Goal: Information Seeking & Learning: Learn about a topic

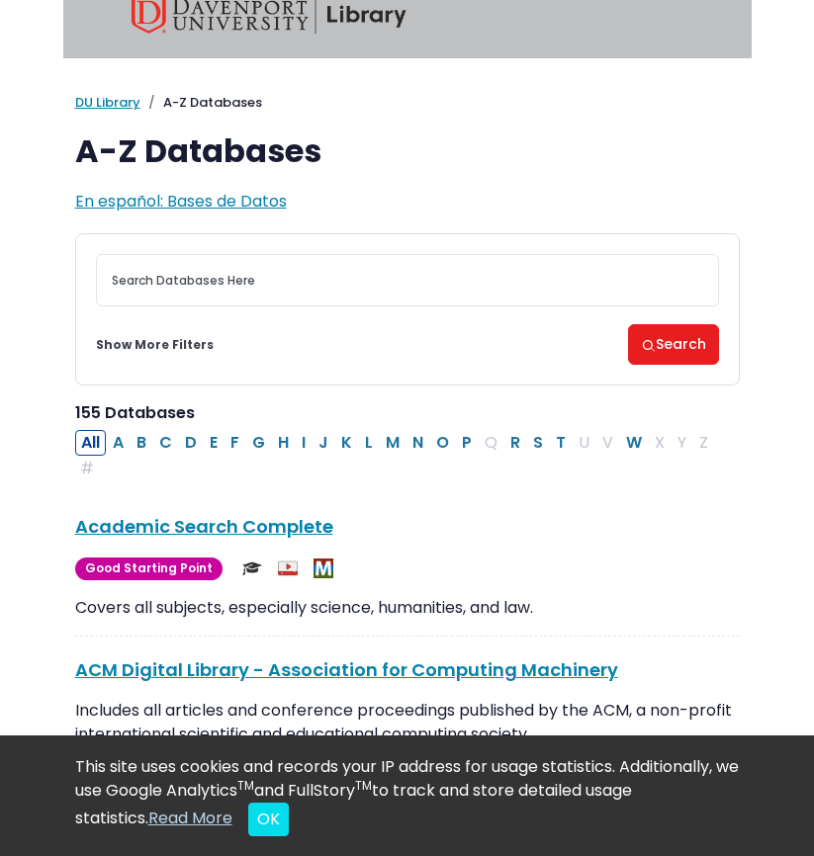
scroll to position [31, 0]
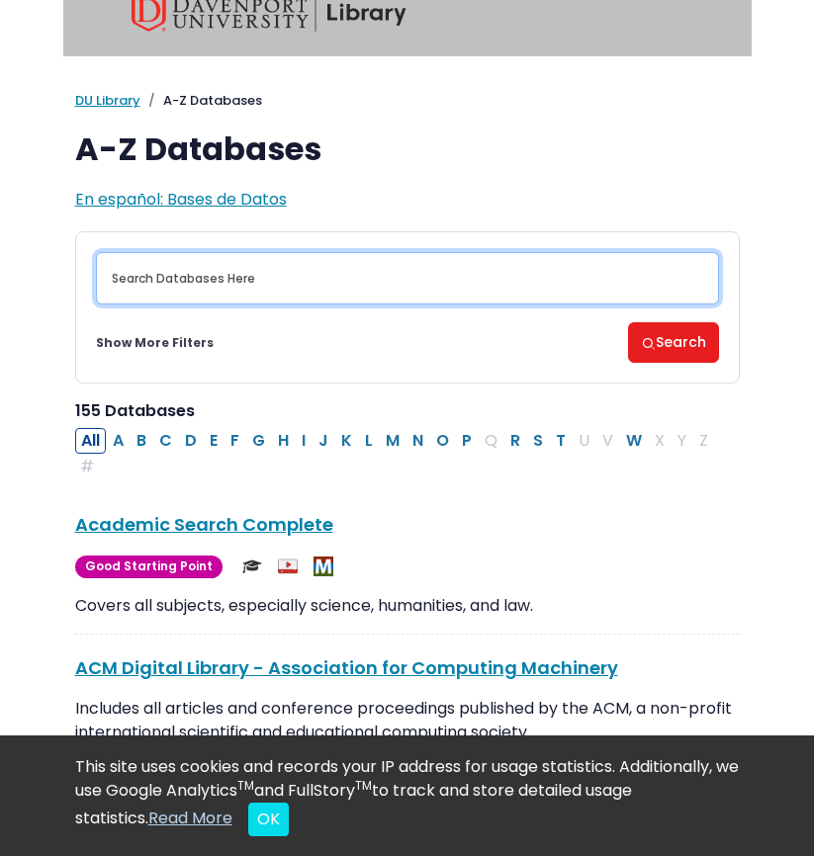
click at [457, 269] on input "Search database by title or keyword" at bounding box center [407, 278] width 623 height 52
type input "a"
type input "s"
type input "e"
type input "mental health and social media"
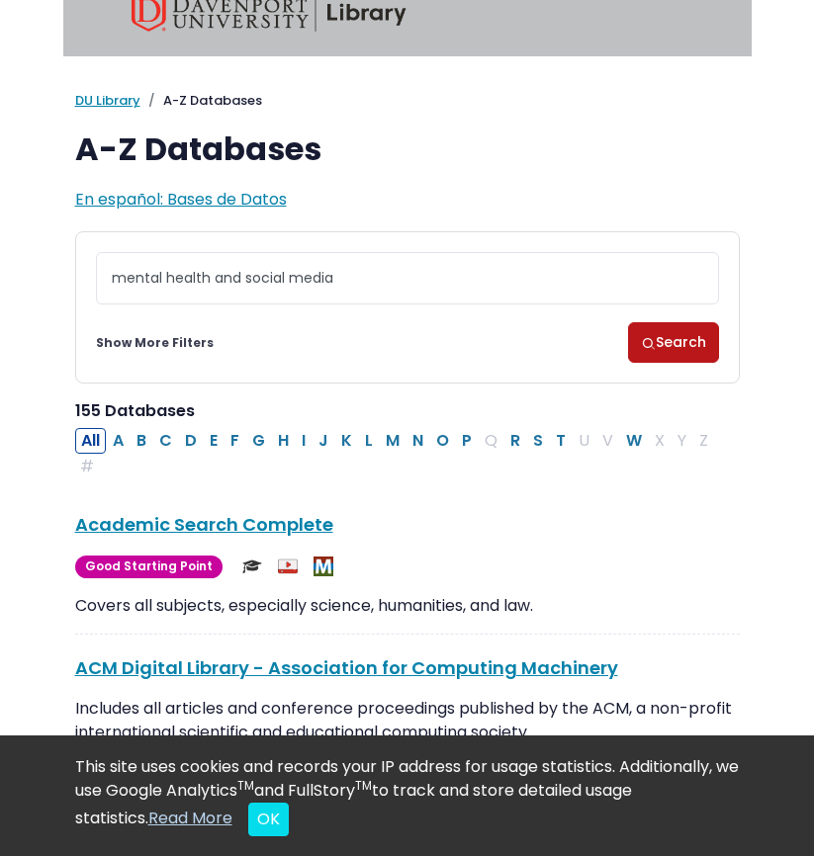
click at [666, 331] on button "Search" at bounding box center [673, 342] width 91 height 41
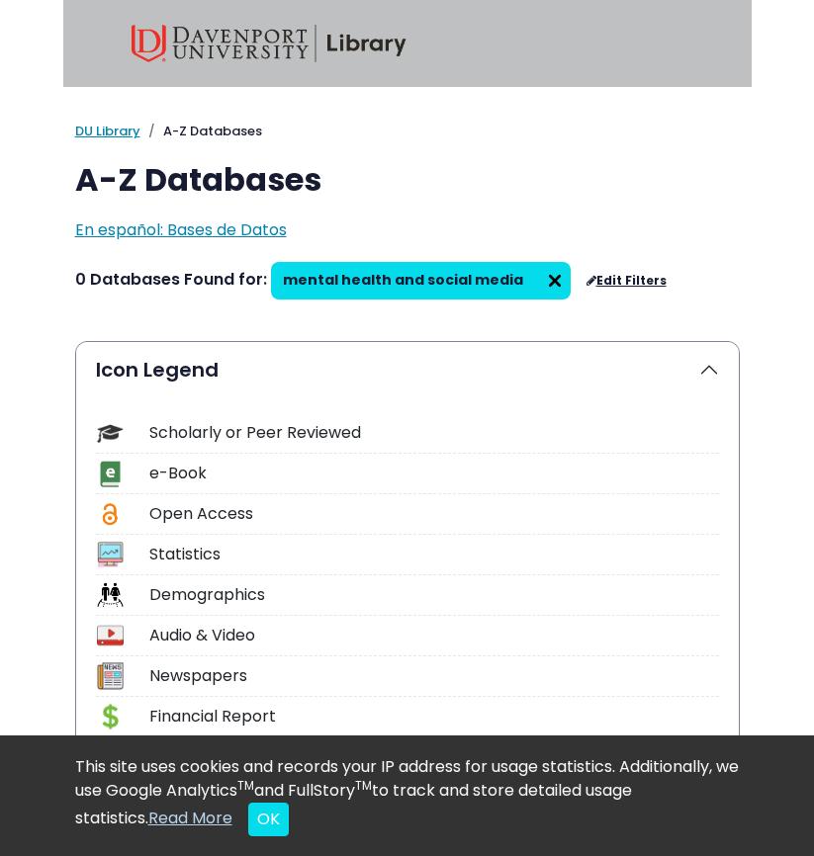
click at [604, 277] on link "Edit Filters" at bounding box center [626, 281] width 80 height 14
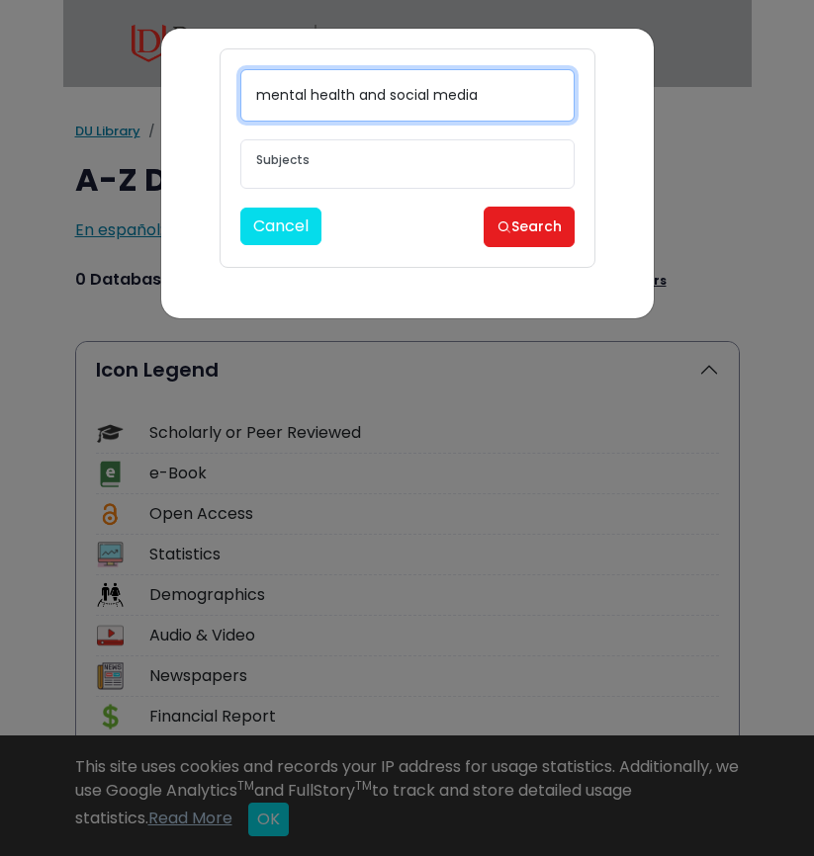
drag, startPoint x: 506, startPoint y: 92, endPoint x: 386, endPoint y: 84, distance: 120.9
click at [386, 84] on input "mental health and social media" at bounding box center [407, 95] width 334 height 52
click at [385, 91] on input "mental health and social media" at bounding box center [407, 95] width 334 height 52
drag, startPoint x: 387, startPoint y: 92, endPoint x: 215, endPoint y: 74, distance: 173.0
click at [215, 74] on div "mental health and social media [MEDICAL_DATA] Guide Accounting, Finance & Econo…" at bounding box center [407, 174] width 492 height 290
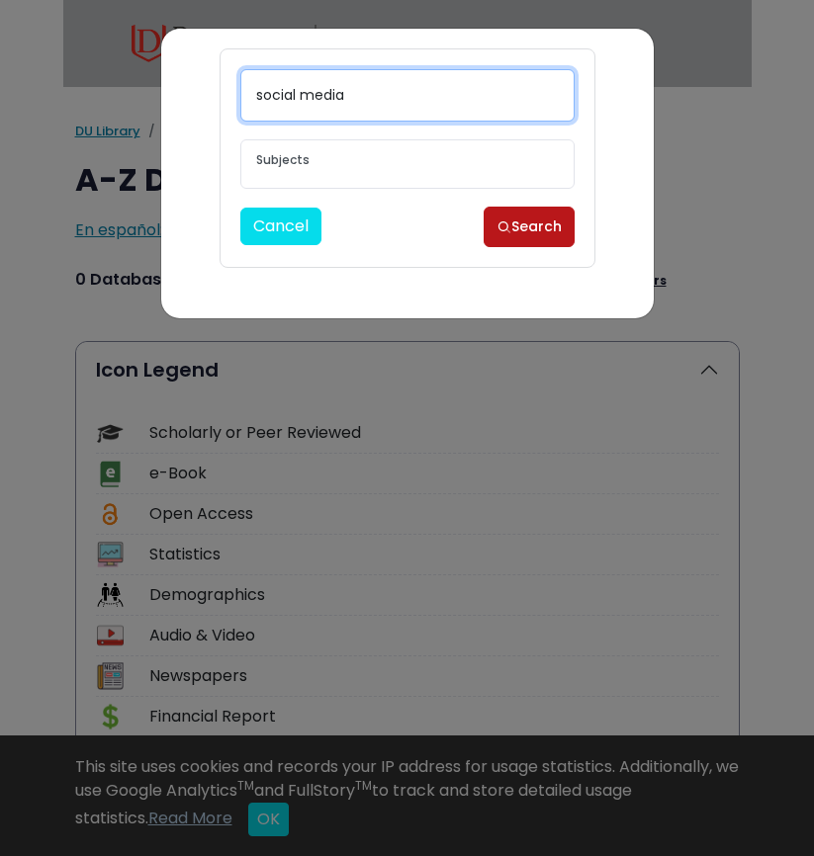
type input "social media"
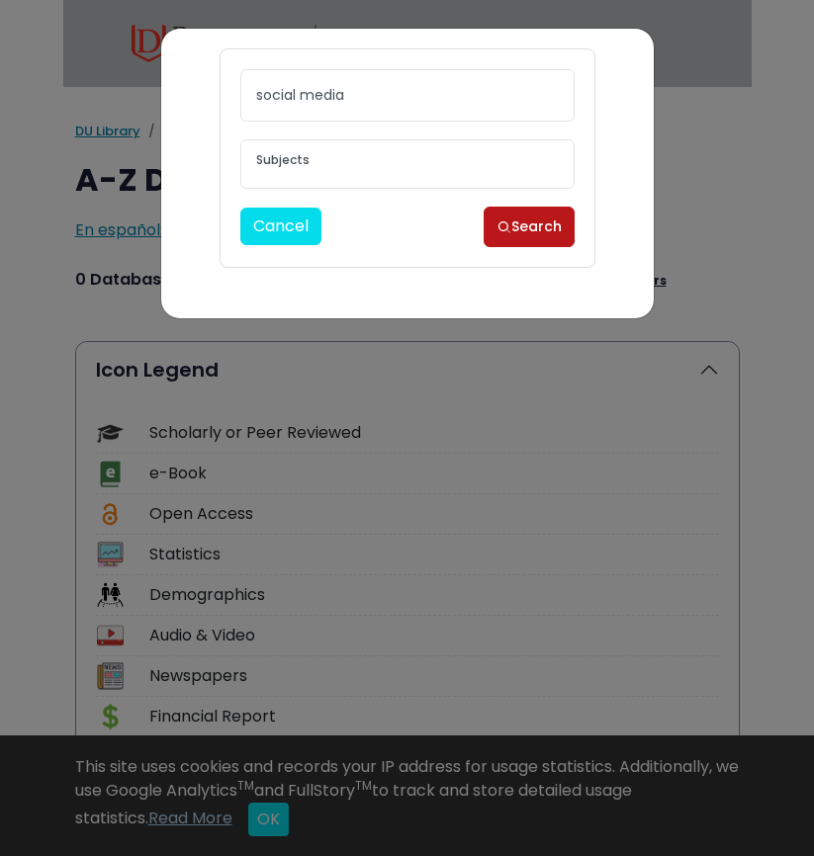
click at [516, 216] on button "Search" at bounding box center [529, 227] width 91 height 41
select select "Database Subject Filter"
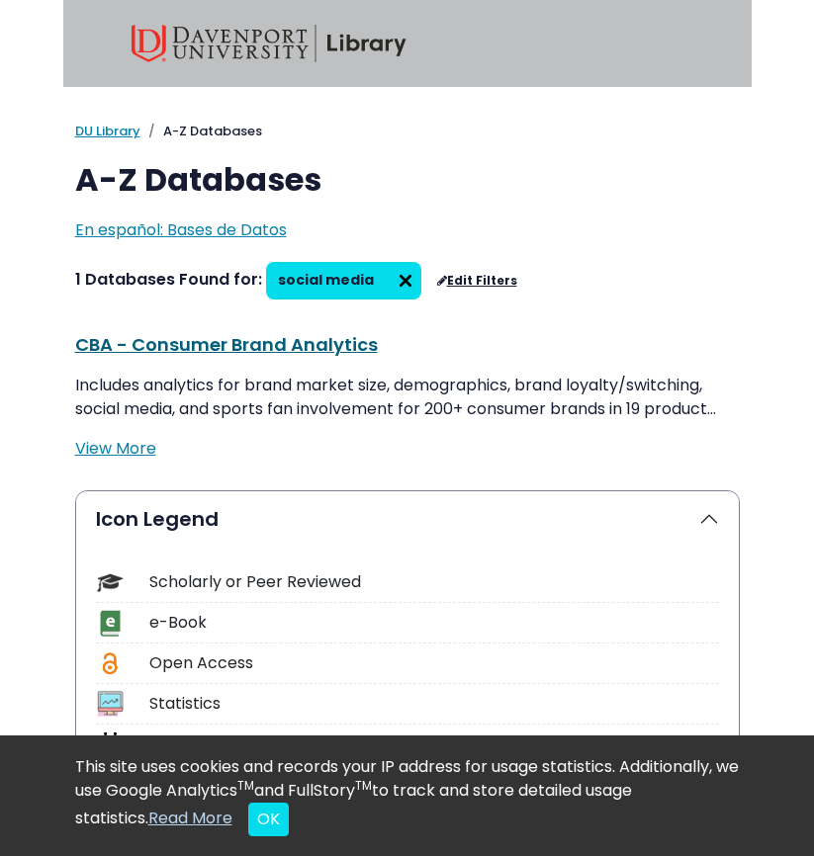
click at [230, 347] on link "CBA - Consumer Brand Analytics This link opens in a new window" at bounding box center [226, 344] width 303 height 25
click at [118, 127] on link "DU Library" at bounding box center [107, 131] width 65 height 19
